Goal: Task Accomplishment & Management: Manage account settings

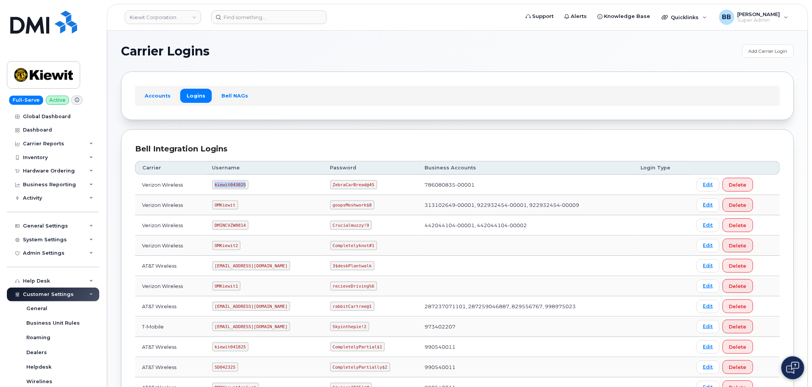
drag, startPoint x: 213, startPoint y: 186, endPoint x: 239, endPoint y: 184, distance: 26.4
click at [243, 187] on code "kiewit043025" at bounding box center [230, 184] width 36 height 9
copy code "kiewit043025"
drag, startPoint x: 335, startPoint y: 184, endPoint x: 367, endPoint y: 183, distance: 31.7
click at [366, 184] on code "ZebraCarBread@45" at bounding box center [353, 184] width 47 height 9
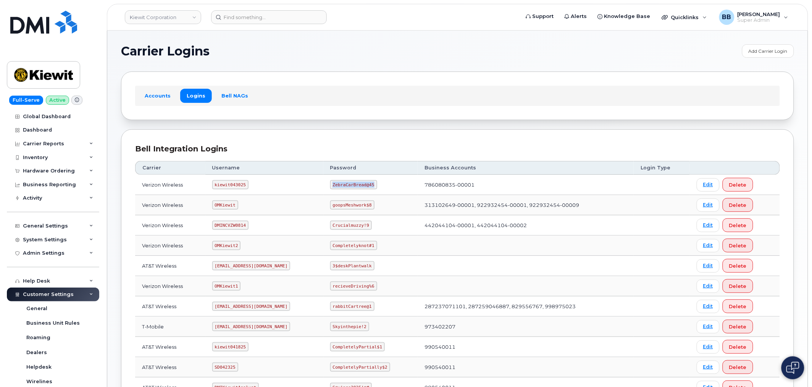
drag, startPoint x: 374, startPoint y: 183, endPoint x: 335, endPoint y: 184, distance: 39.7
click at [335, 184] on code "ZebraCarBread@45" at bounding box center [353, 184] width 47 height 9
copy code "ZebraCarBread@45"
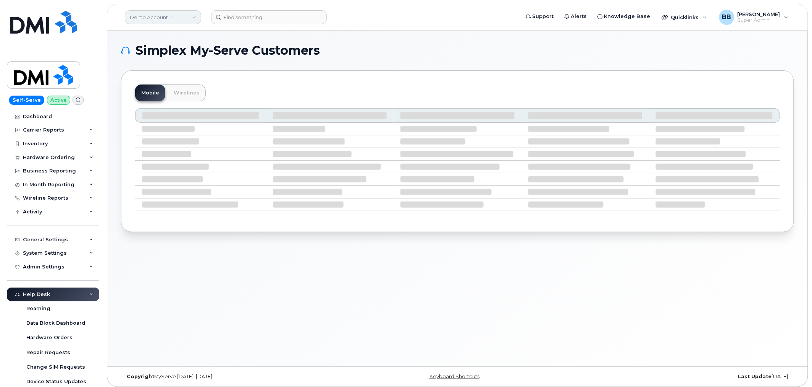
click at [195, 15] on link "Demo Account 1" at bounding box center [163, 17] width 76 height 14
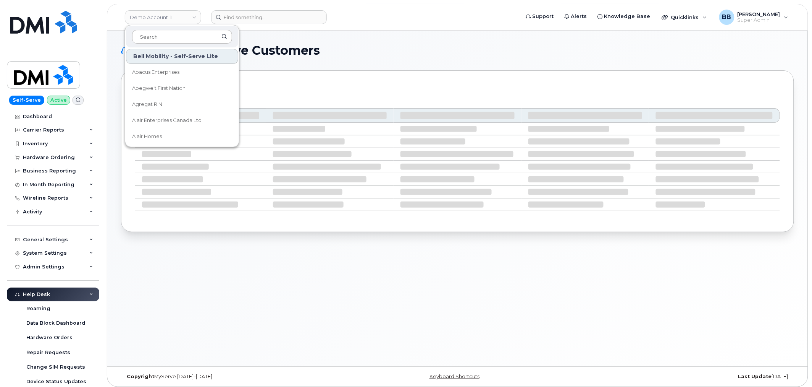
click at [169, 38] on input at bounding box center [182, 37] width 100 height 14
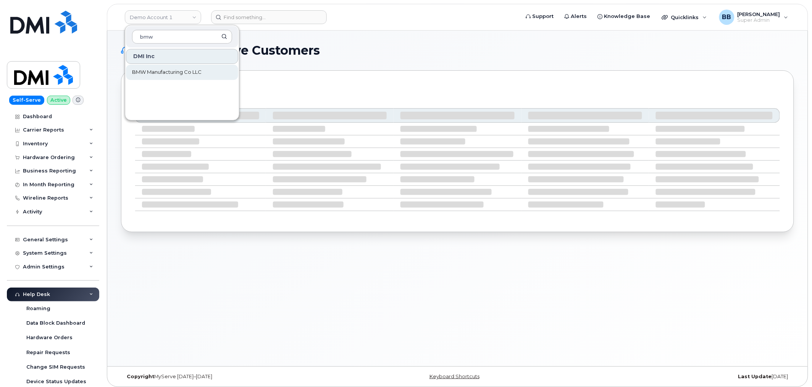
type input "bmw"
click at [162, 70] on span "BMW Manufacturing Co LLC" at bounding box center [167, 72] width 70 height 8
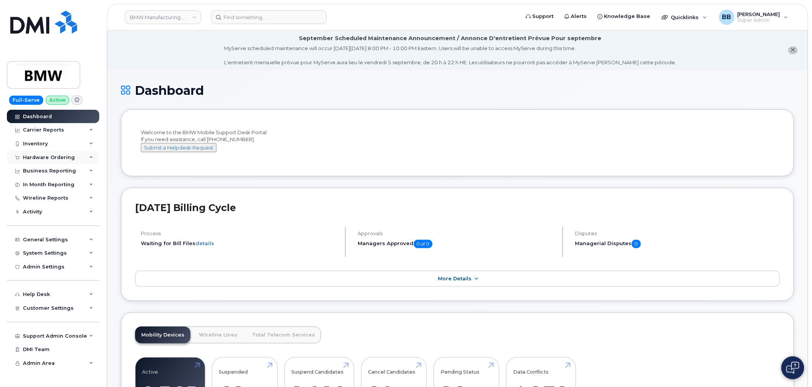
click at [36, 155] on div "Hardware Ordering" at bounding box center [49, 157] width 52 height 6
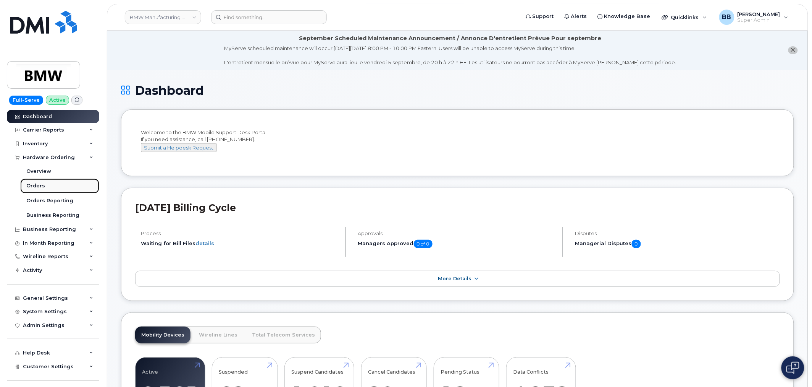
click at [40, 186] on div "Orders" at bounding box center [35, 185] width 19 height 7
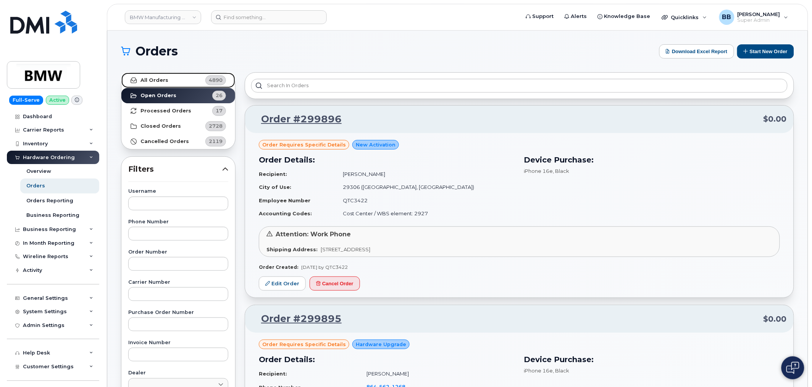
click at [184, 81] on link "All Orders 4890" at bounding box center [178, 80] width 114 height 15
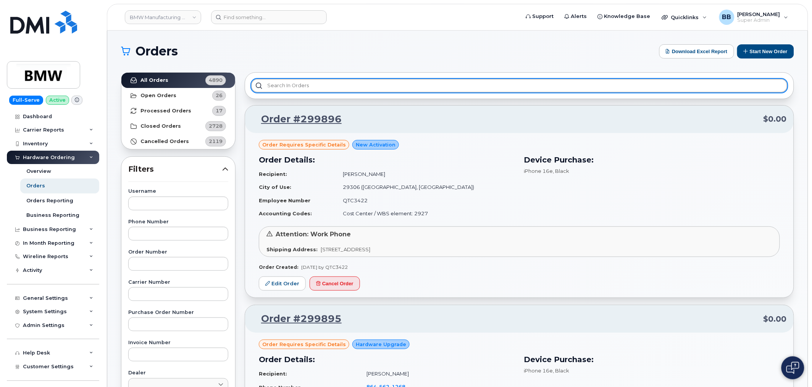
click at [304, 86] on input "text" at bounding box center [519, 86] width 537 height 14
click at [409, 82] on input "text" at bounding box center [519, 86] width 537 height 14
type input "s"
type input "specific"
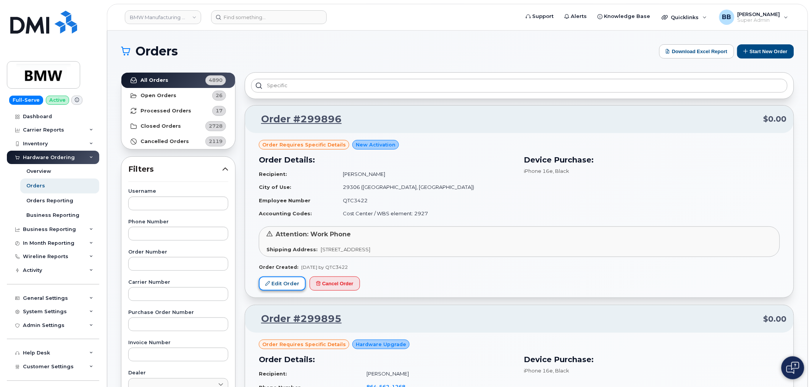
click at [278, 285] on link "Edit Order" at bounding box center [282, 283] width 47 height 14
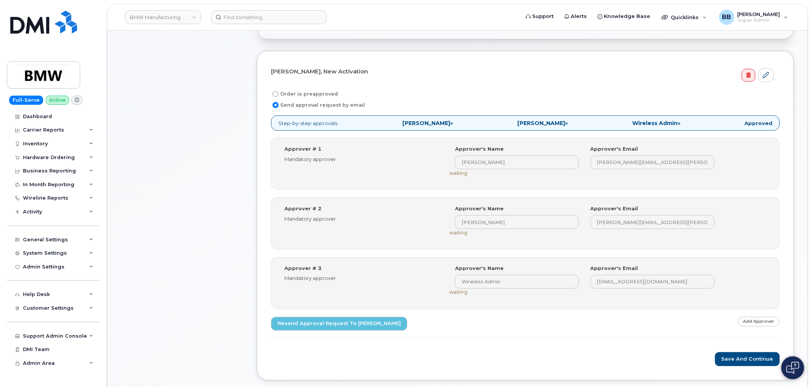
scroll to position [297, 0]
